Goal: Information Seeking & Learning: Learn about a topic

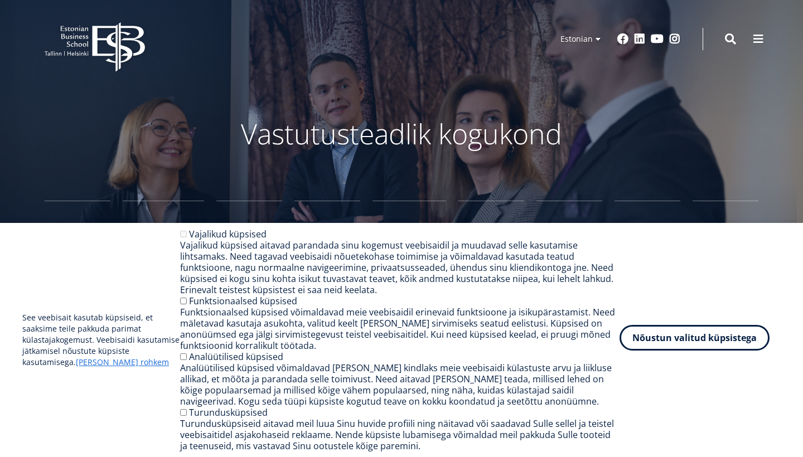
click at [649, 350] on button "Nõustun valitud küpsistega" at bounding box center [694, 338] width 150 height 26
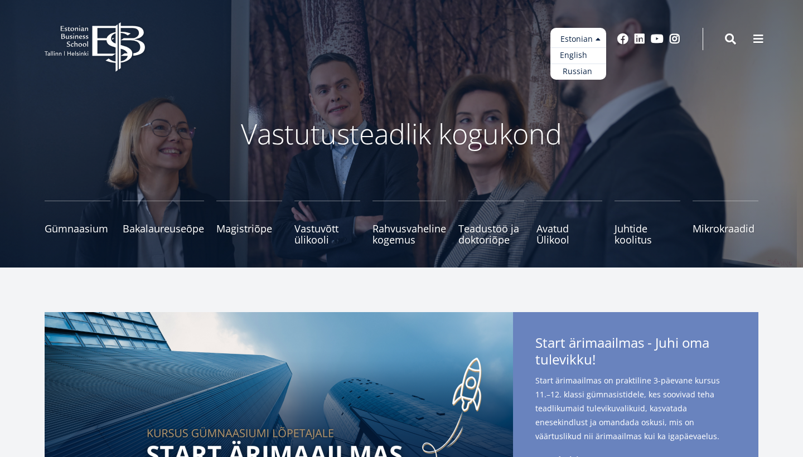
click at [586, 54] on link "English" at bounding box center [578, 55] width 56 height 16
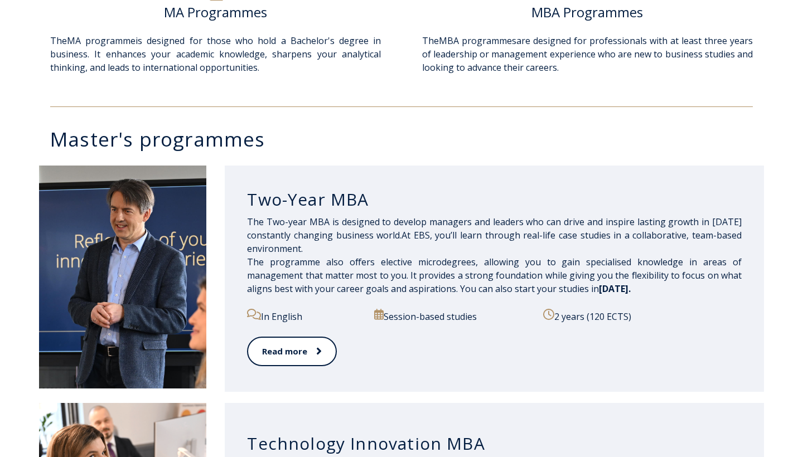
scroll to position [454, 0]
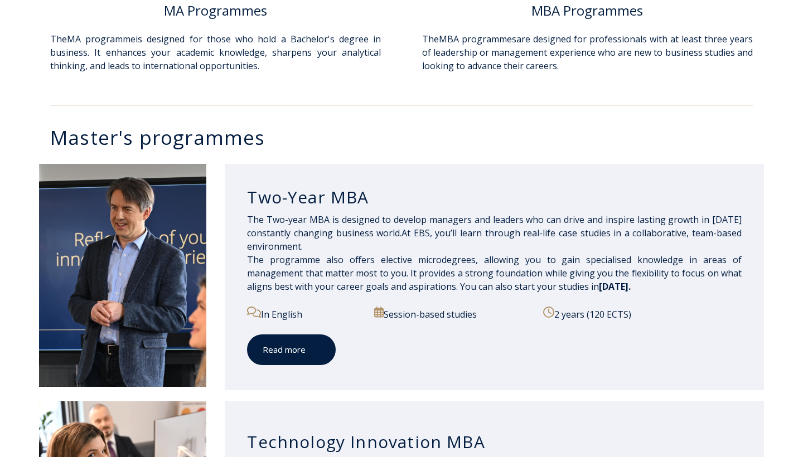
click at [323, 343] on link "Read more" at bounding box center [291, 349] width 89 height 31
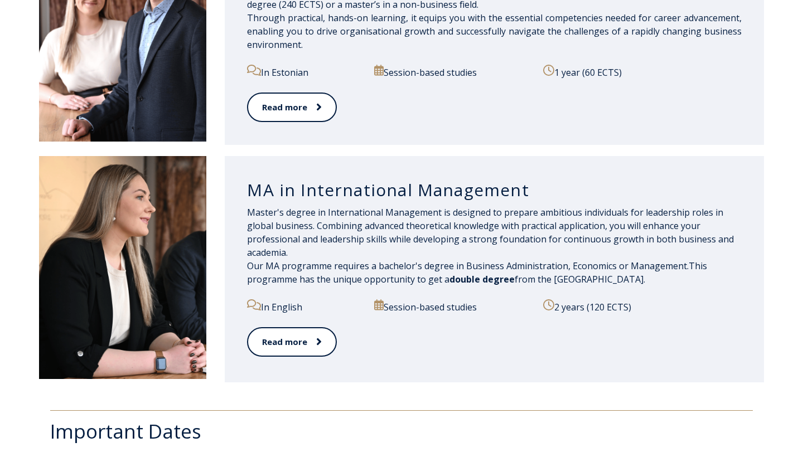
scroll to position [1184, 0]
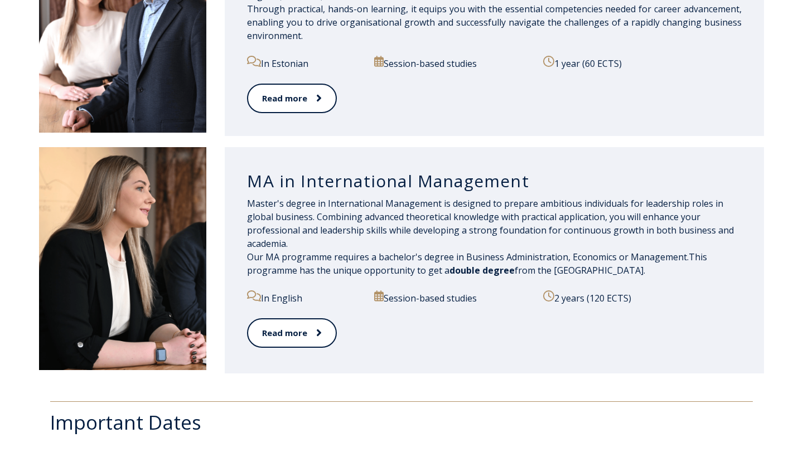
drag, startPoint x: 312, startPoint y: 340, endPoint x: 326, endPoint y: 317, distance: 27.2
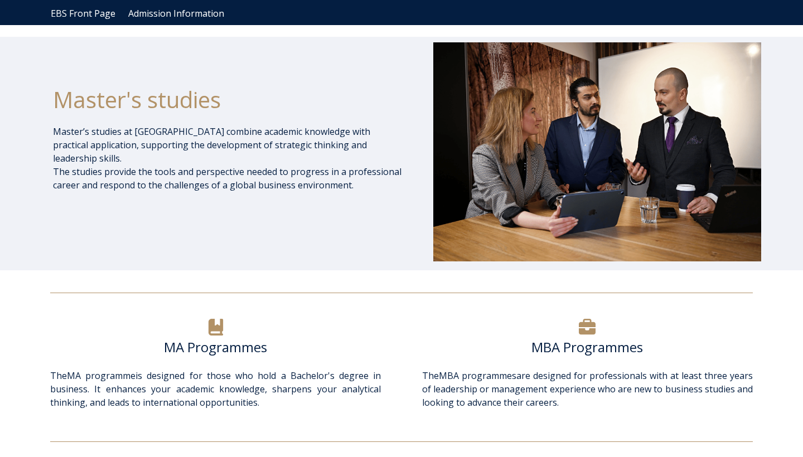
scroll to position [0, 0]
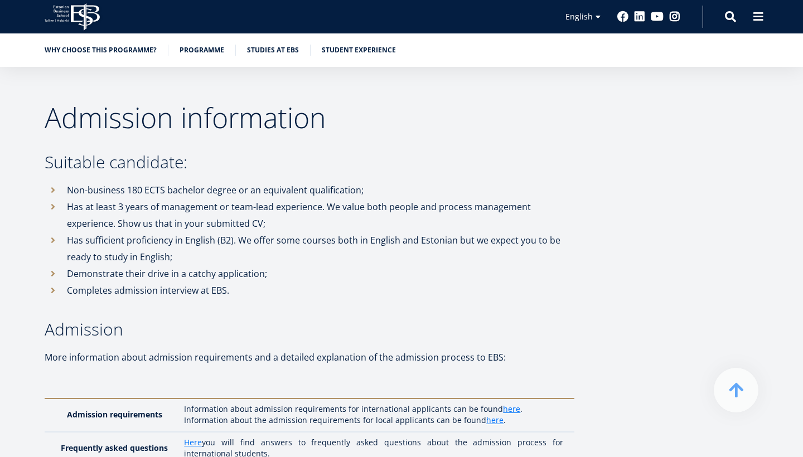
scroll to position [2865, 0]
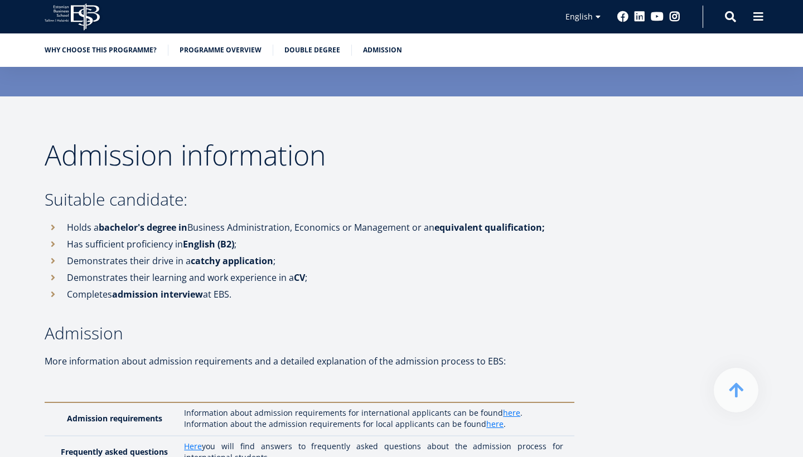
scroll to position [3142, 0]
